Goal: Task Accomplishment & Management: Manage account settings

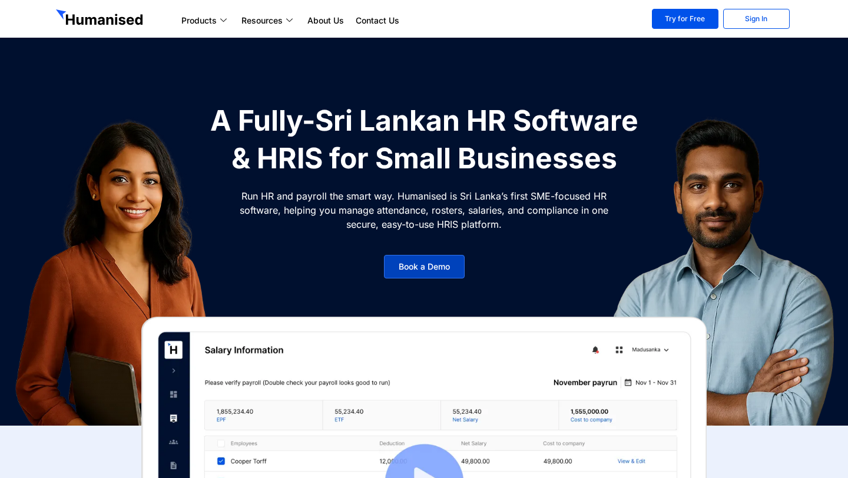
click at [437, 264] on span "Book a Demo" at bounding box center [424, 267] width 51 height 8
click at [684, 22] on link "Try for Free" at bounding box center [685, 19] width 67 height 20
click at [423, 276] on link "Book a Demo" at bounding box center [424, 267] width 81 height 24
click at [680, 19] on link "Try for Free" at bounding box center [685, 19] width 67 height 20
click at [738, 15] on link "Sign In" at bounding box center [756, 19] width 67 height 20
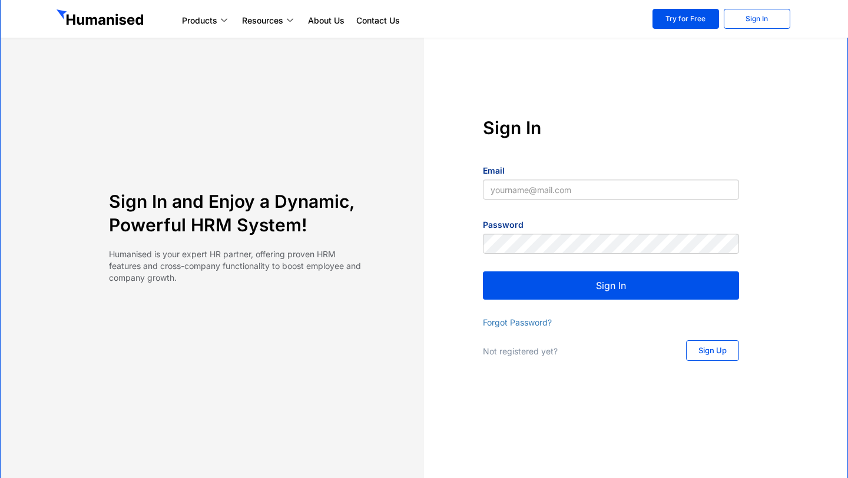
click at [722, 350] on span "Sign Up" at bounding box center [712, 351] width 28 height 8
